Goal: Task Accomplishment & Management: Manage account settings

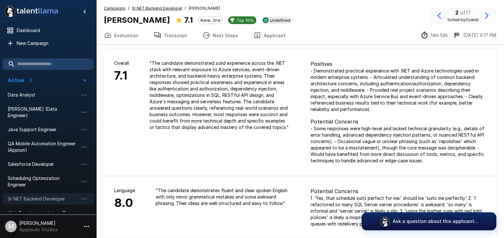
click at [37, 196] on span "Sr NET Backend Developer" at bounding box center [43, 199] width 71 height 6
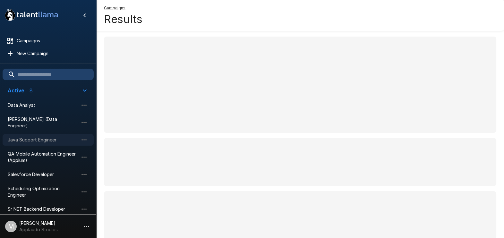
click at [55, 134] on div "Java Support Engineer" at bounding box center [48, 140] width 91 height 12
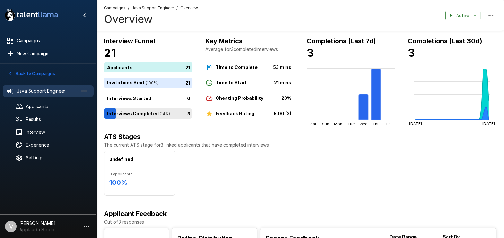
click at [146, 113] on div "3" at bounding box center [149, 113] width 91 height 10
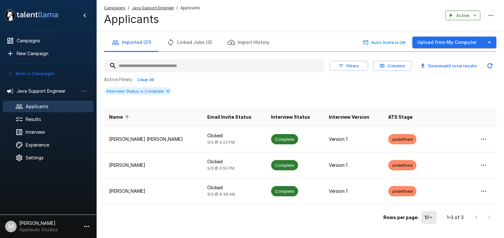
click at [43, 80] on ul "Java Support Engineer Applicants Results Interview Experience Settings" at bounding box center [48, 123] width 96 height 87
click at [43, 85] on div "Java Support Engineer" at bounding box center [48, 91] width 91 height 12
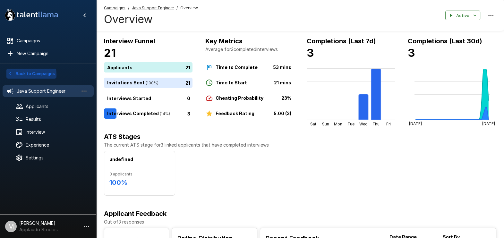
click at [11, 75] on icon "button" at bounding box center [10, 74] width 6 height 6
